Goal: Register for event/course

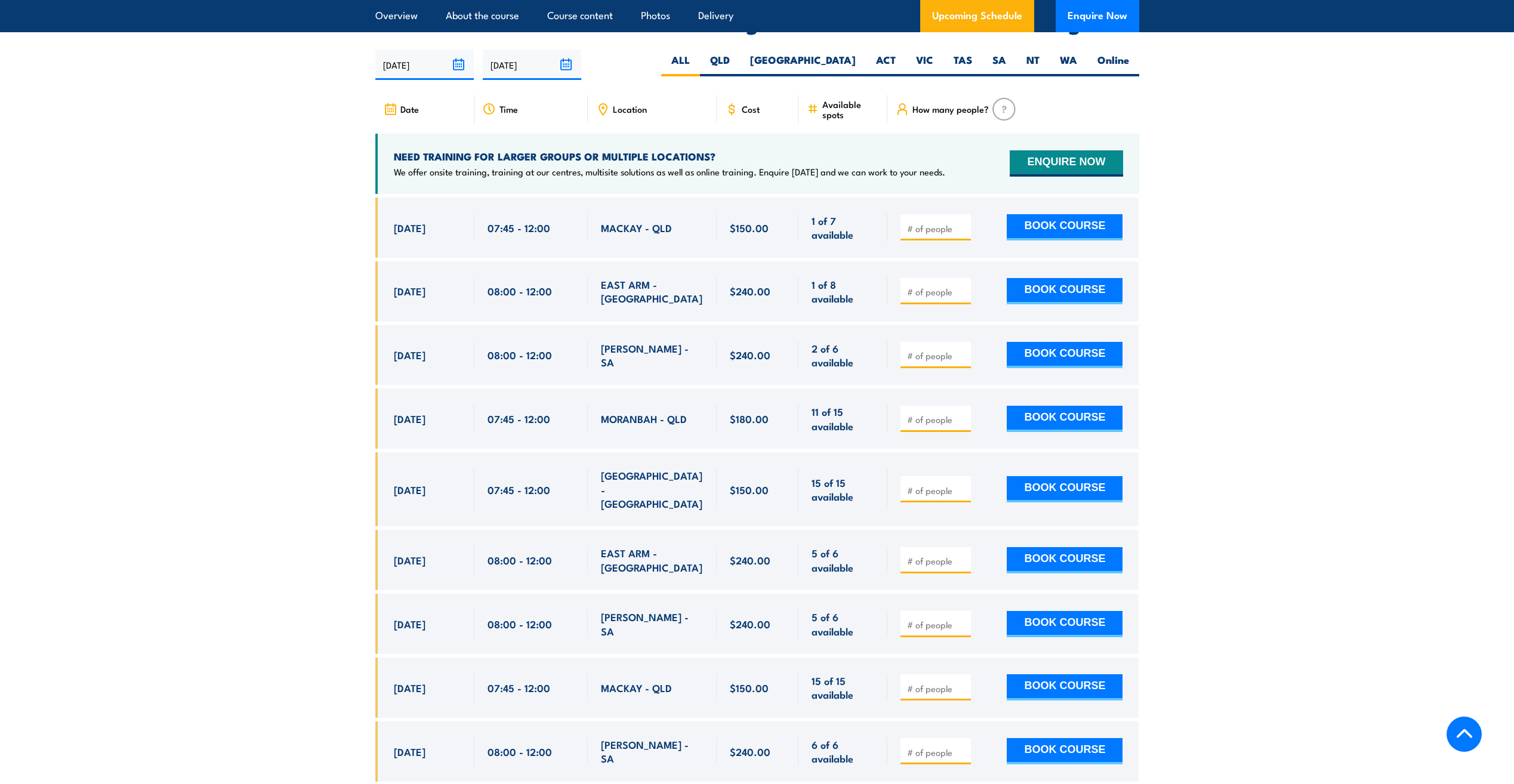
scroll to position [2207, 0]
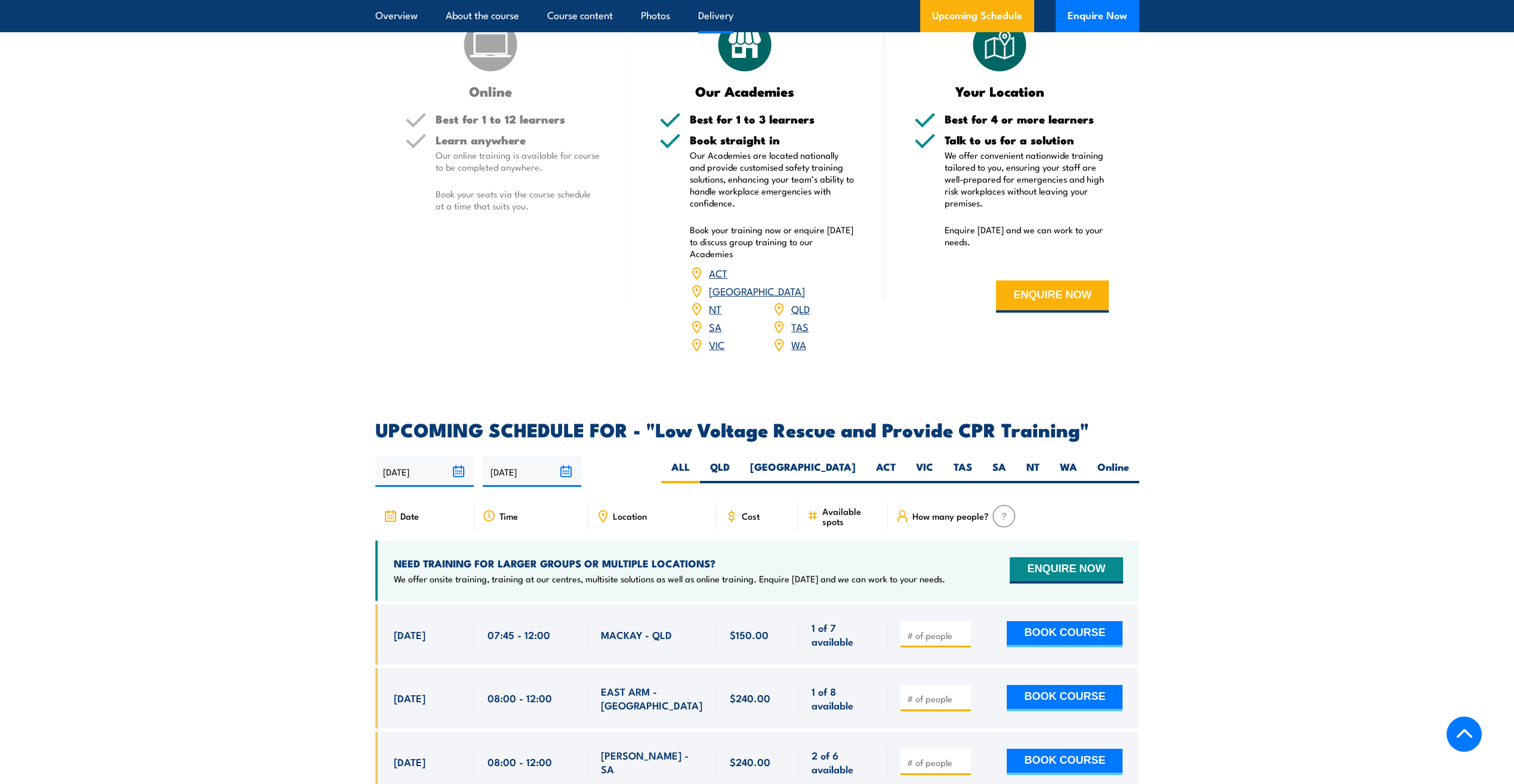
scroll to position [1969, 0]
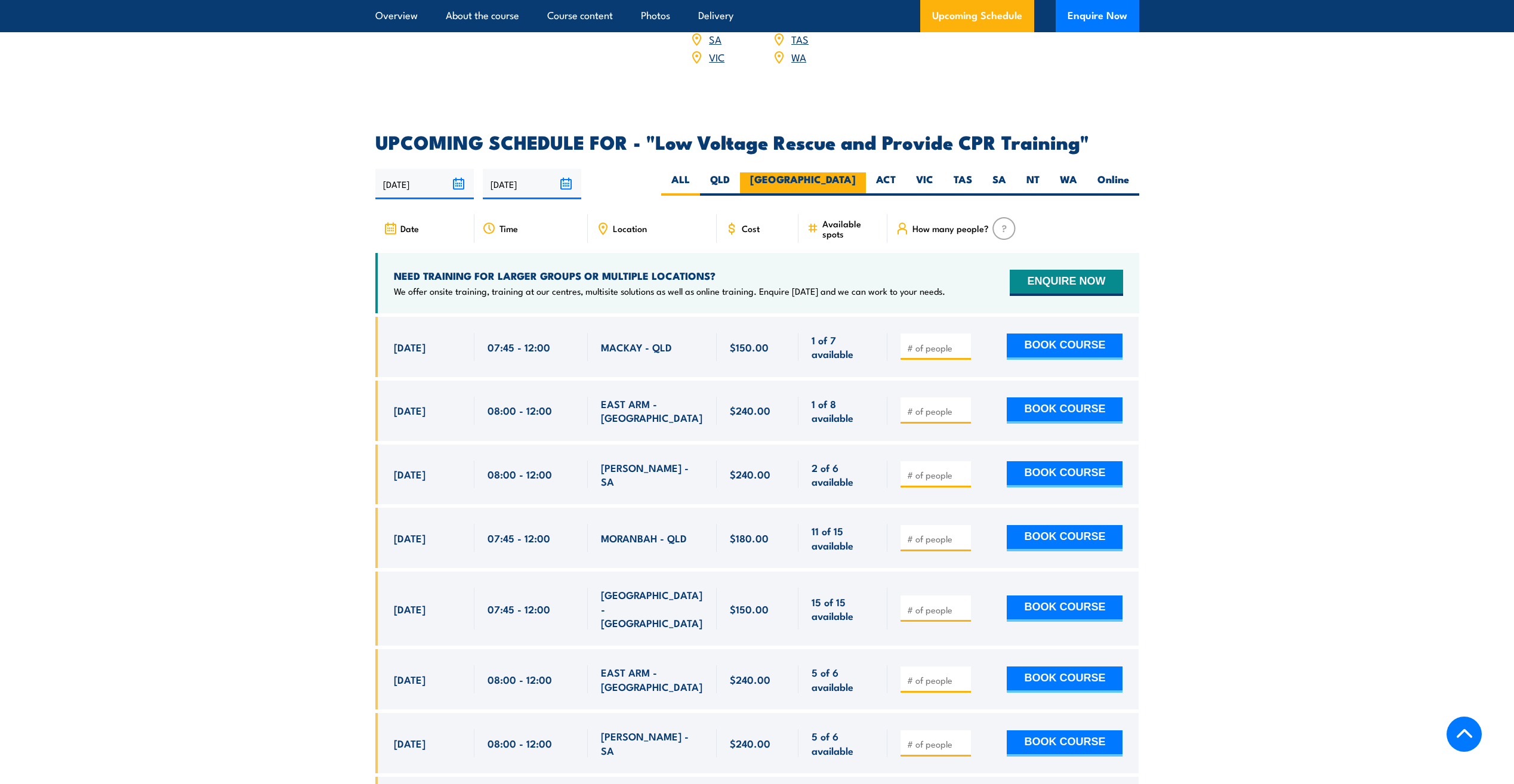
click at [844, 173] on label "[GEOGRAPHIC_DATA]" at bounding box center [803, 184] width 126 height 23
click at [856, 173] on input "[GEOGRAPHIC_DATA]" at bounding box center [860, 176] width 7 height 7
radio input "true"
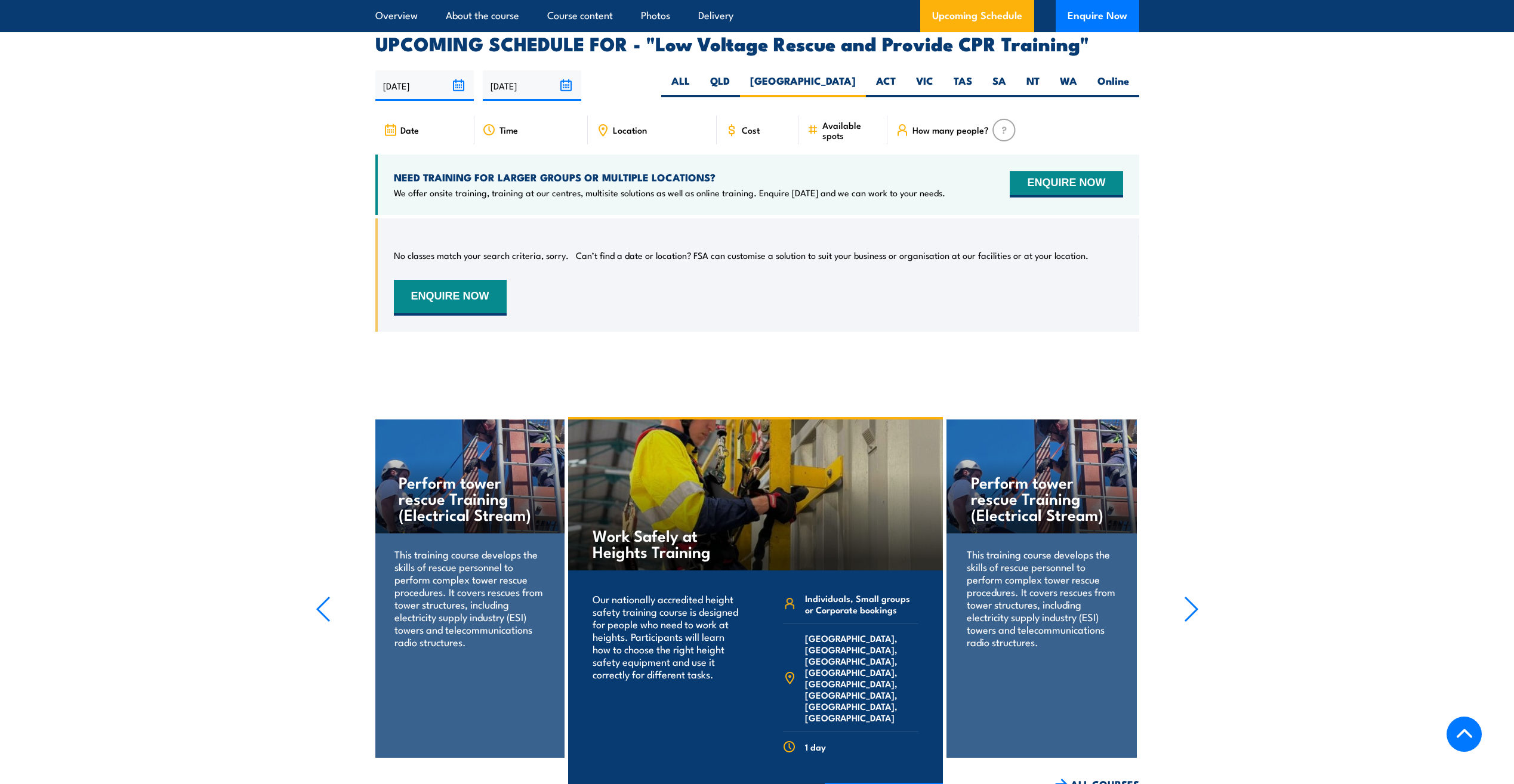
scroll to position [2007, 0]
